Goal: Task Accomplishment & Management: Use online tool/utility

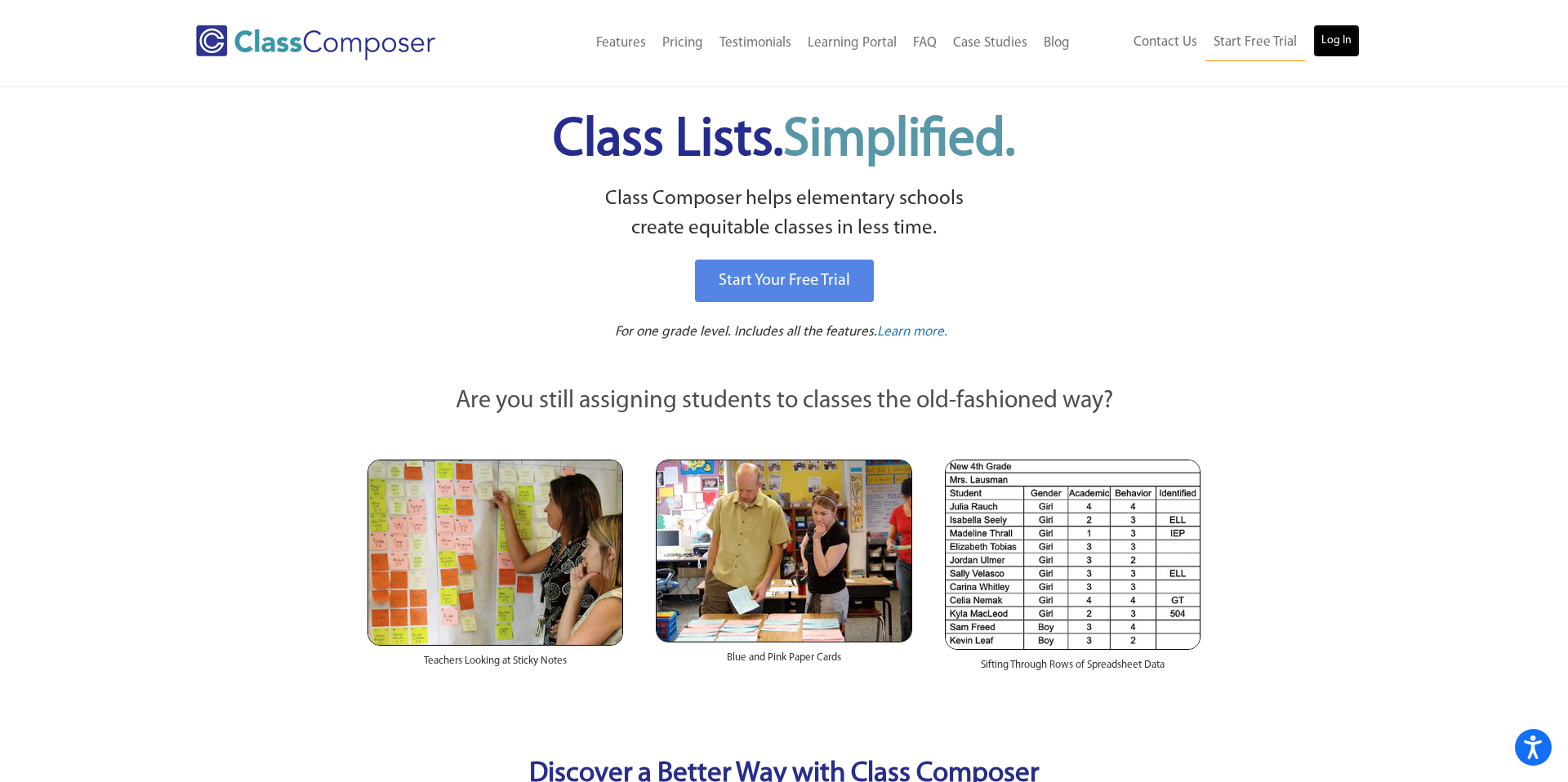
click at [1348, 38] on link "Log In" at bounding box center [1337, 40] width 47 height 33
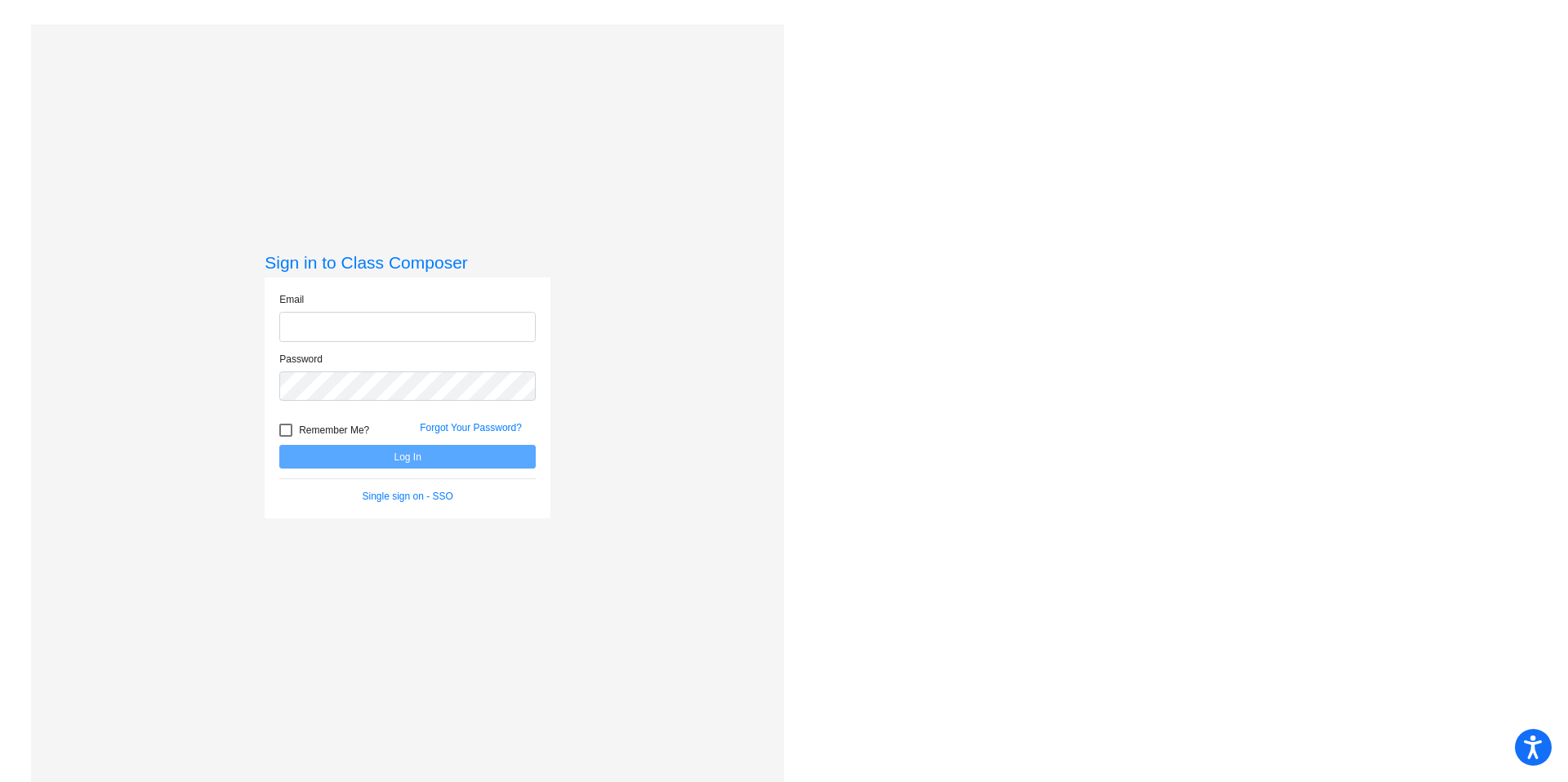
type input "abeck@chillicotheschools.org"
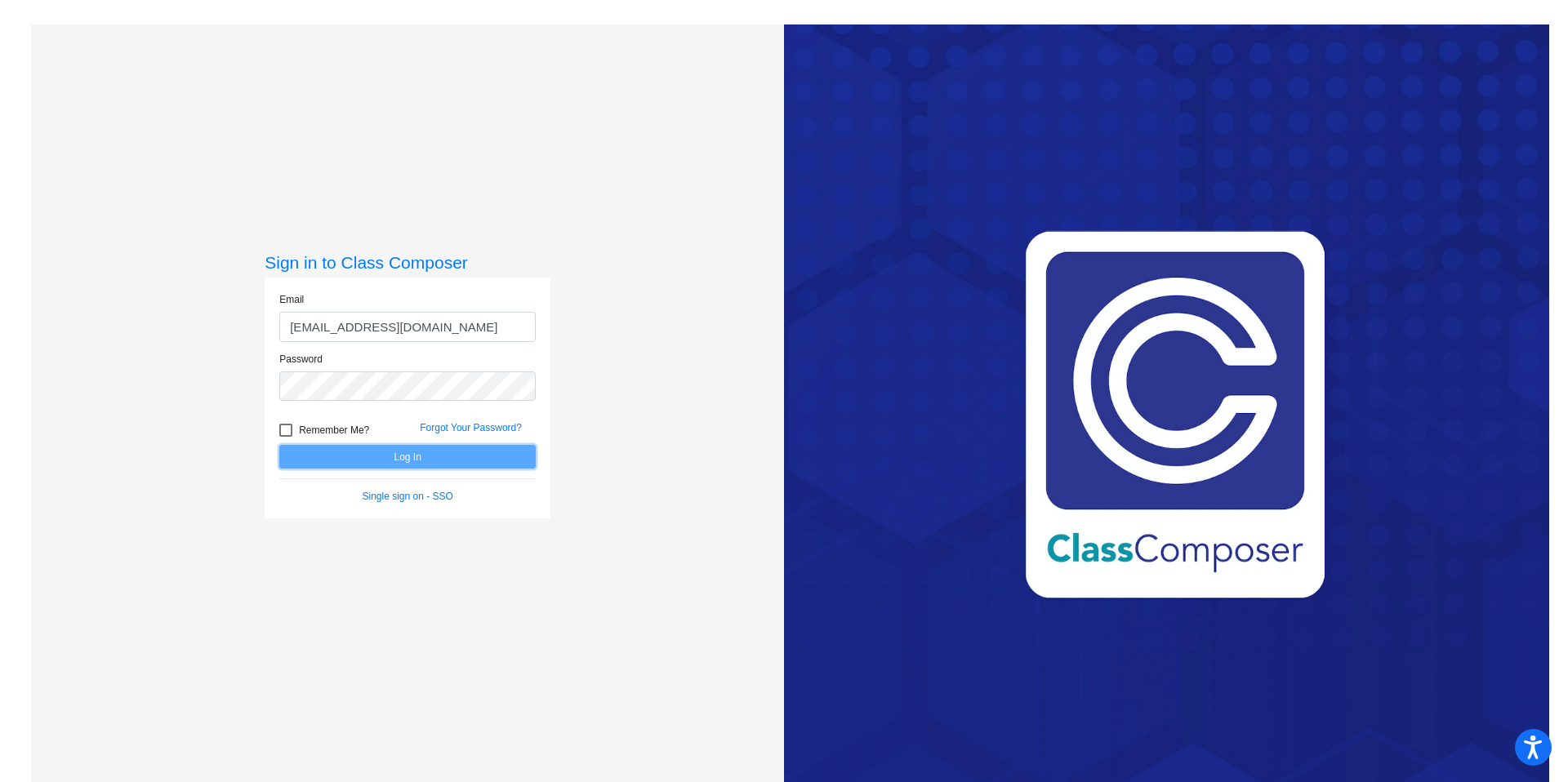
click at [364, 454] on button "Log In" at bounding box center [407, 456] width 256 height 23
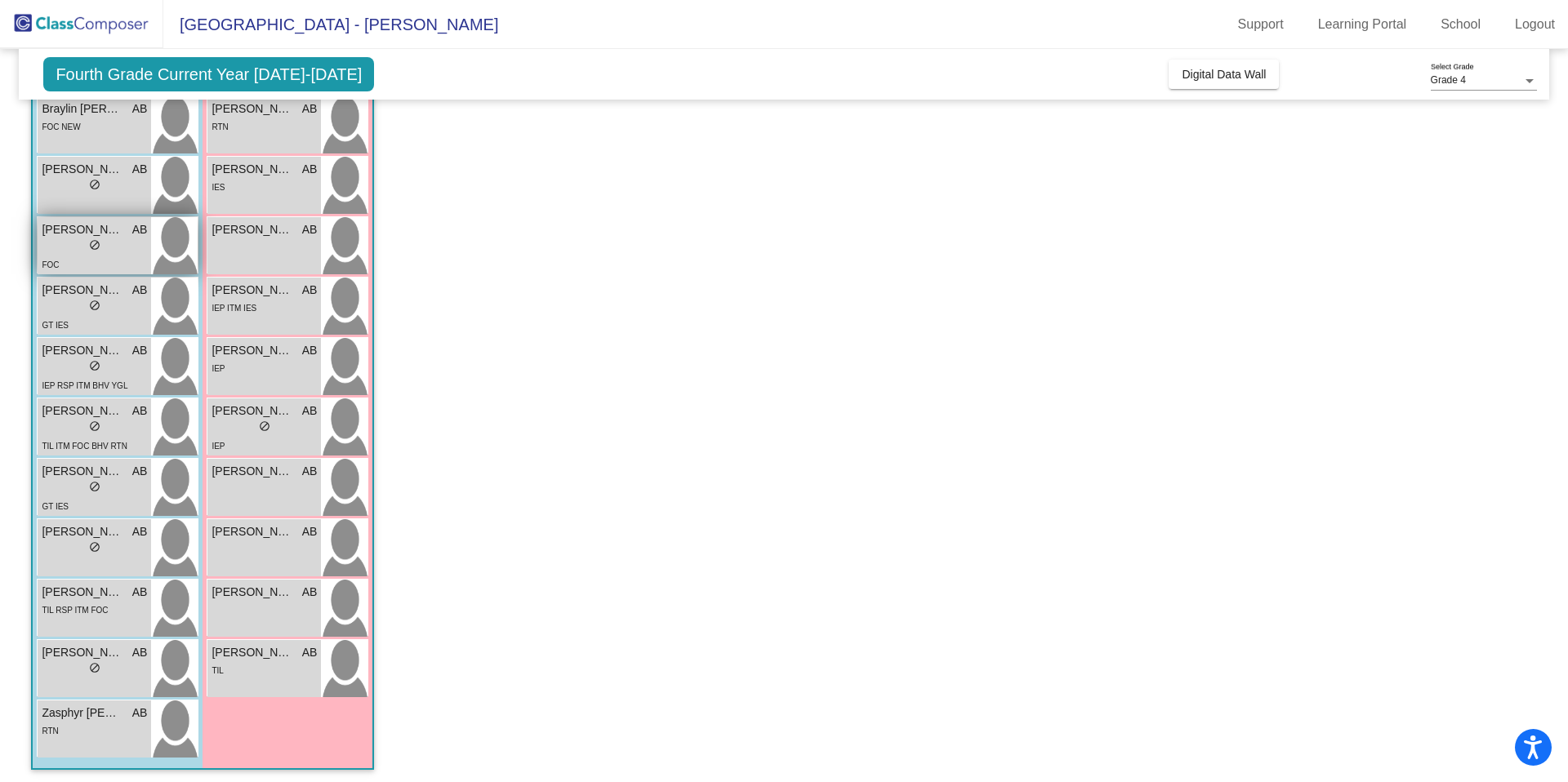
scroll to position [170, 0]
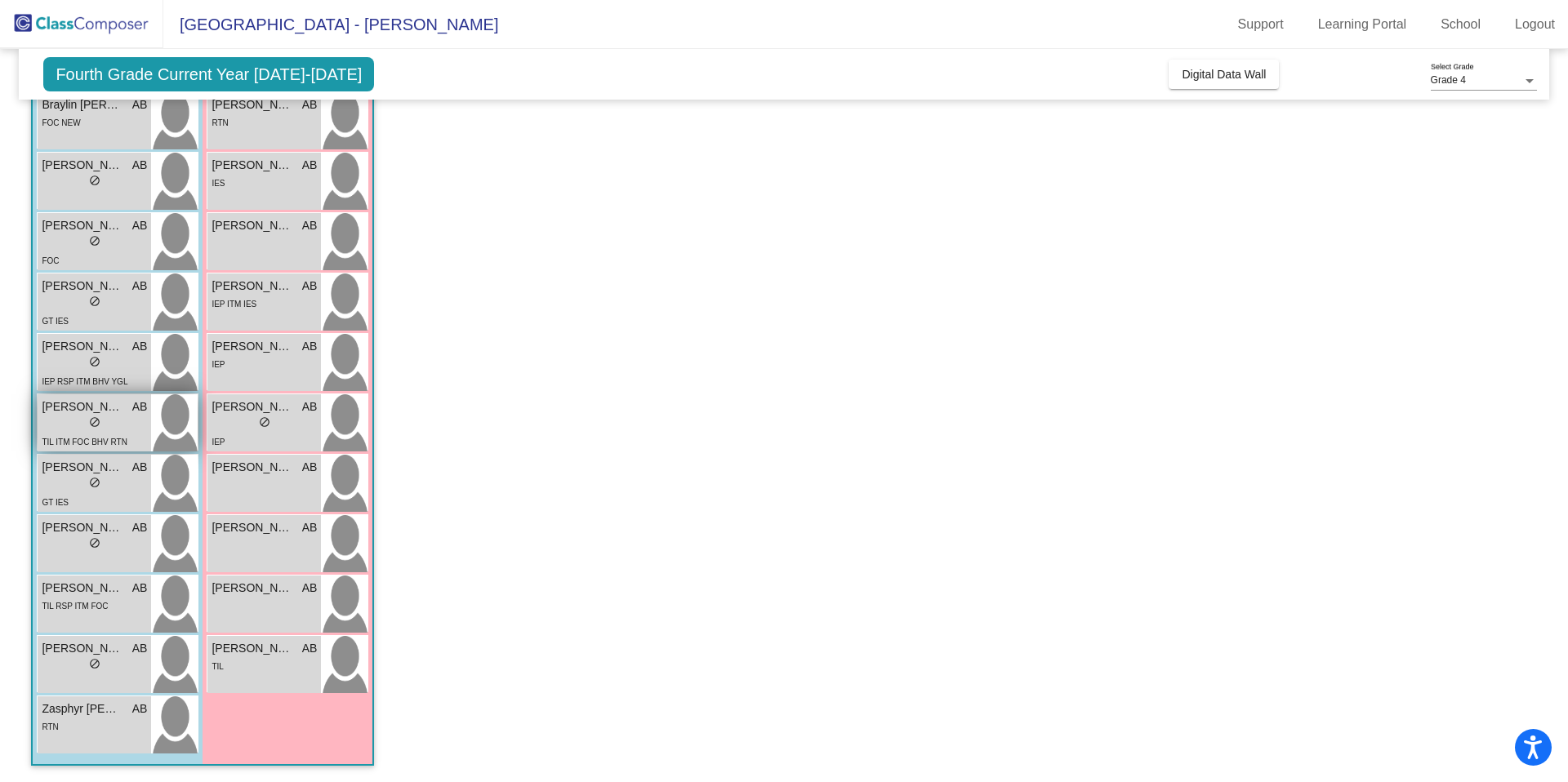
click at [109, 420] on div "lock do_not_disturb_alt" at bounding box center [94, 424] width 105 height 17
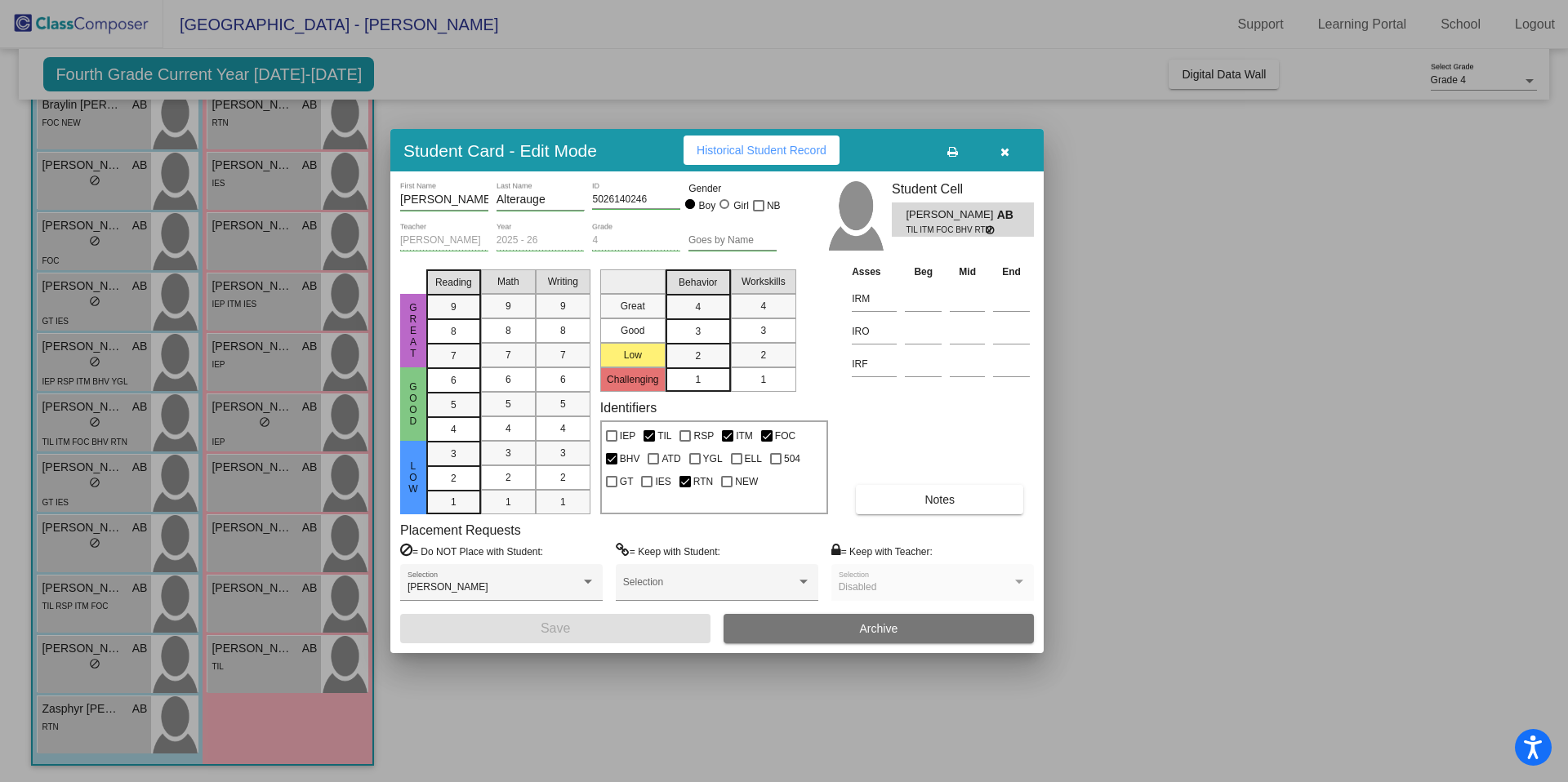
click at [792, 153] on span "Historical Student Record" at bounding box center [761, 150] width 130 height 13
